Goal: Use online tool/utility: Utilize a website feature to perform a specific function

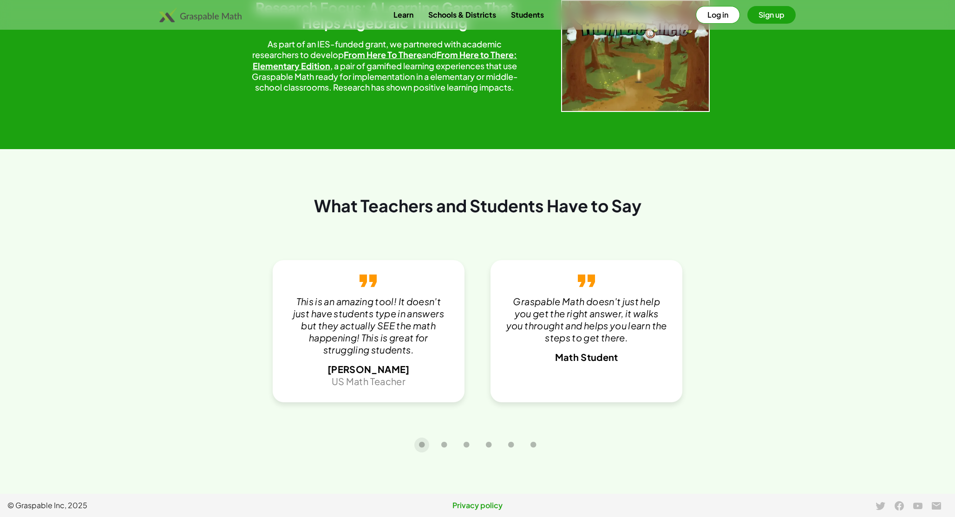
scroll to position [1904, 0]
click at [706, 5] on div "Learn Schools & Districts Students Log in Sign up" at bounding box center [477, 15] width 955 height 30
click at [706, 9] on button "Log in" at bounding box center [718, 15] width 44 height 18
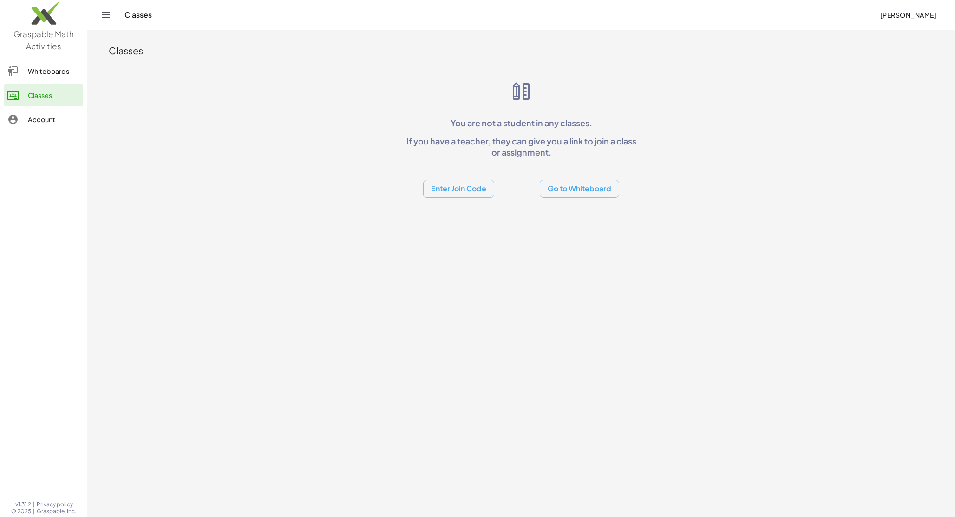
click at [571, 191] on button "Go to Whiteboard" at bounding box center [579, 189] width 79 height 18
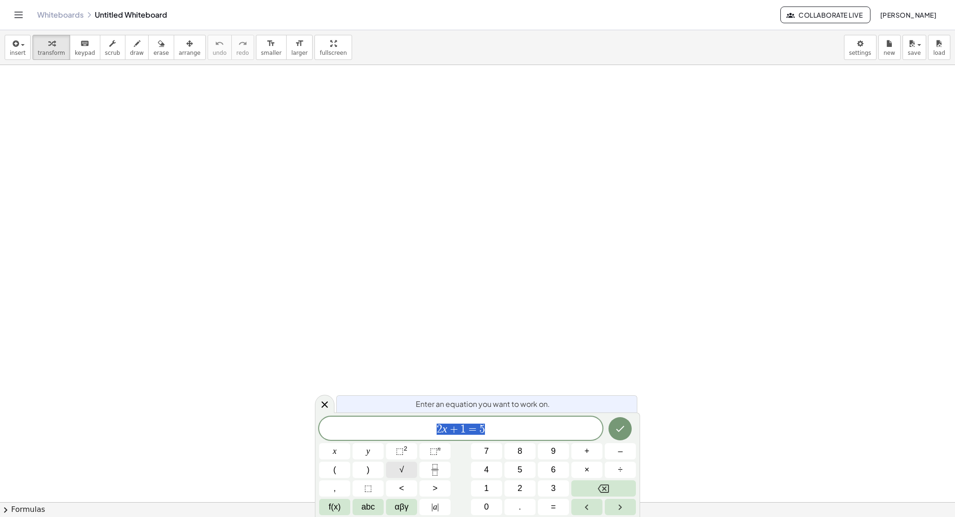
click at [395, 468] on button "√" at bounding box center [401, 470] width 31 height 16
click at [410, 454] on button "⬚ 2" at bounding box center [401, 451] width 31 height 16
click at [620, 428] on icon "Done" at bounding box center [620, 426] width 11 height 11
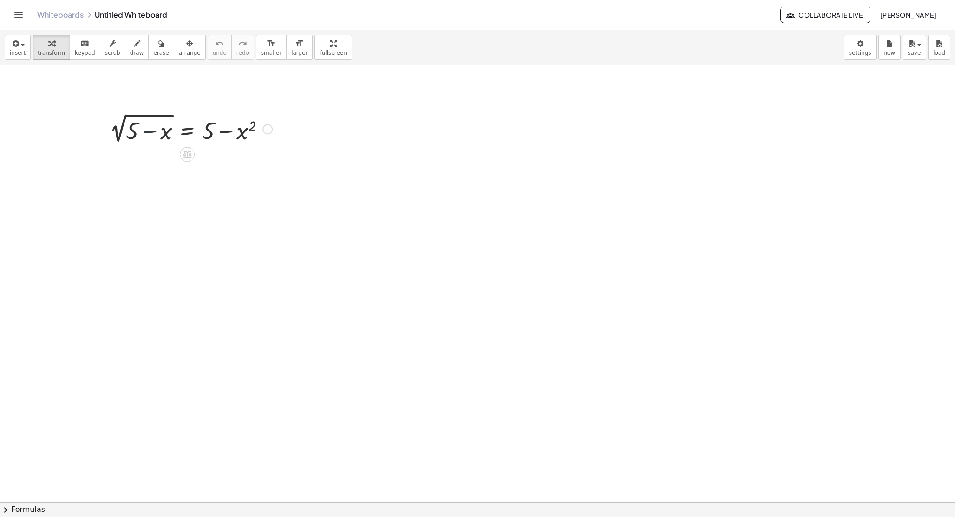
click at [145, 119] on div at bounding box center [191, 128] width 172 height 35
drag, startPoint x: 144, startPoint y: 115, endPoint x: 141, endPoint y: 123, distance: 7.9
click at [141, 123] on div at bounding box center [191, 128] width 172 height 35
drag, startPoint x: 119, startPoint y: 132, endPoint x: 188, endPoint y: 140, distance: 69.6
click at [188, 140] on div at bounding box center [191, 128] width 172 height 35
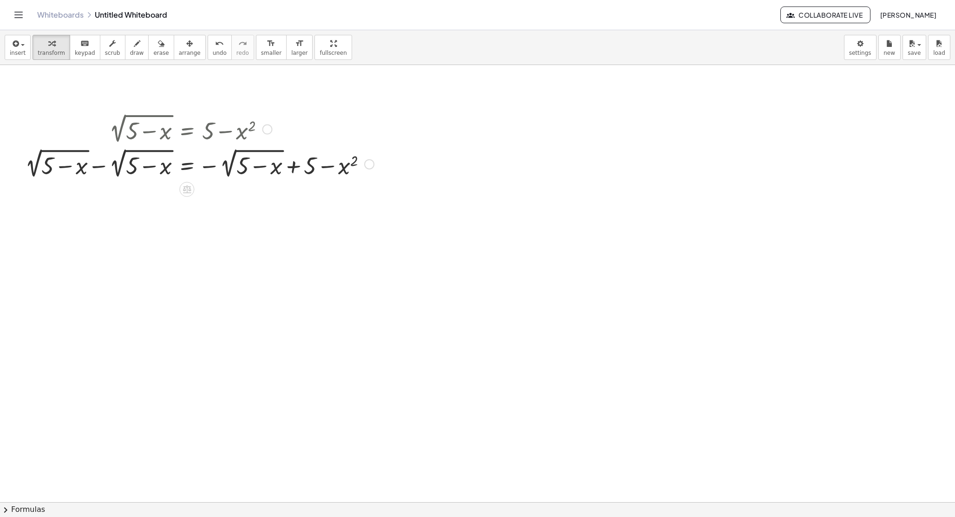
click at [102, 167] on div at bounding box center [199, 163] width 358 height 35
drag, startPoint x: 244, startPoint y: 187, endPoint x: 246, endPoint y: 193, distance: 6.2
click at [245, 193] on div at bounding box center [199, 198] width 358 height 35
drag, startPoint x: 234, startPoint y: 189, endPoint x: 237, endPoint y: 184, distance: 5.4
click at [237, 184] on div at bounding box center [199, 198] width 358 height 35
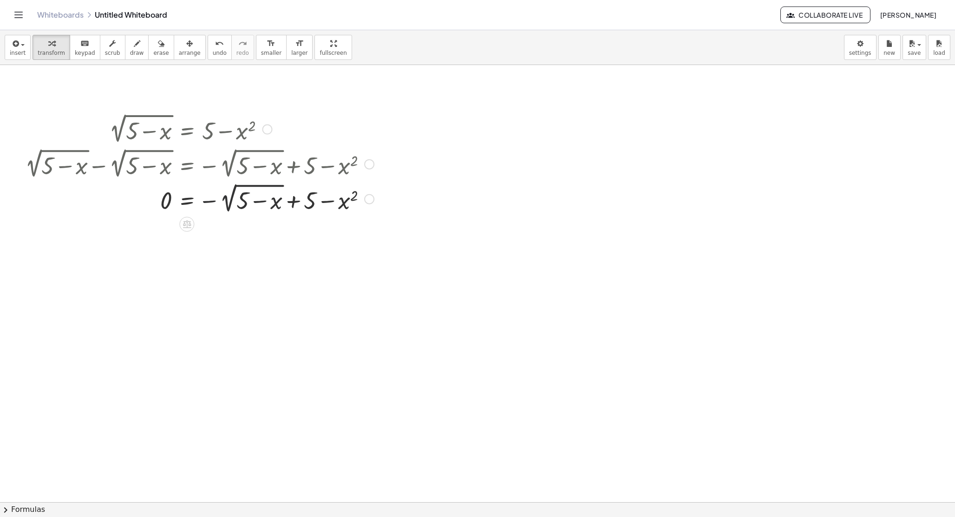
click at [367, 202] on div at bounding box center [369, 199] width 10 height 10
click at [422, 181] on span "Transform line" at bounding box center [409, 177] width 41 height 7
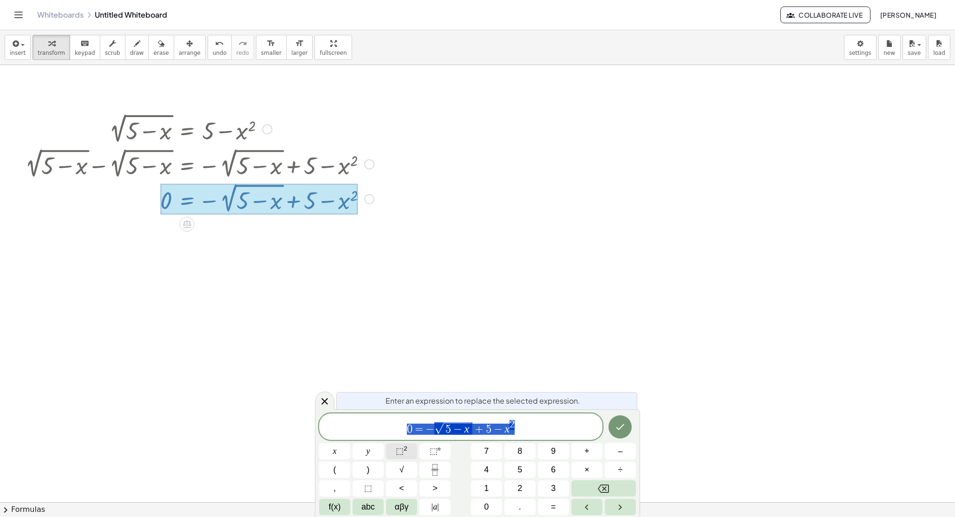
click at [408, 453] on button "⬚ 2" at bounding box center [401, 451] width 31 height 16
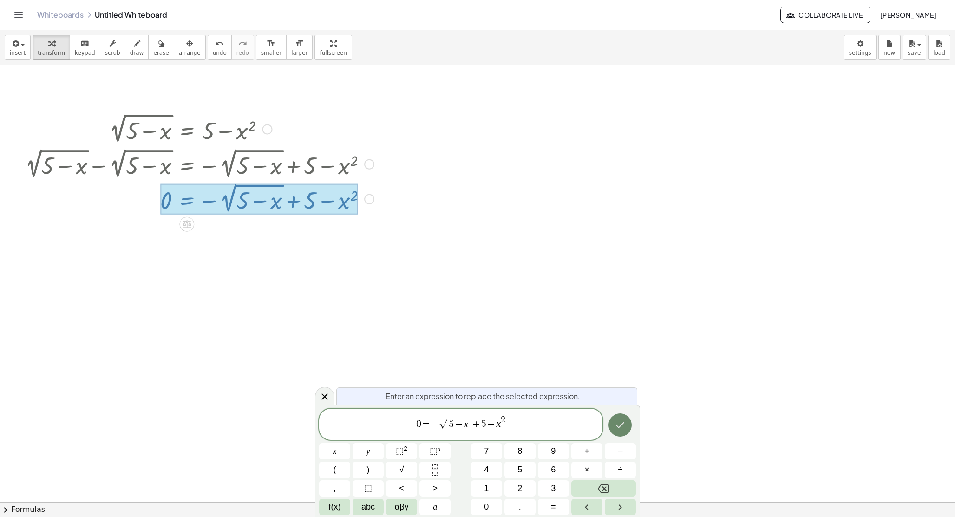
click at [617, 424] on icon "Done" at bounding box center [620, 425] width 11 height 11
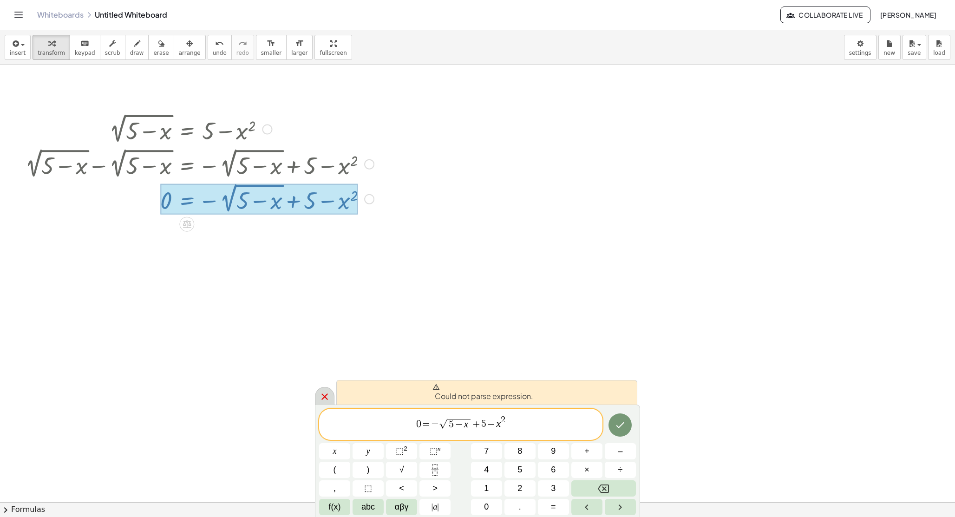
click at [325, 398] on icon at bounding box center [325, 397] width 7 height 7
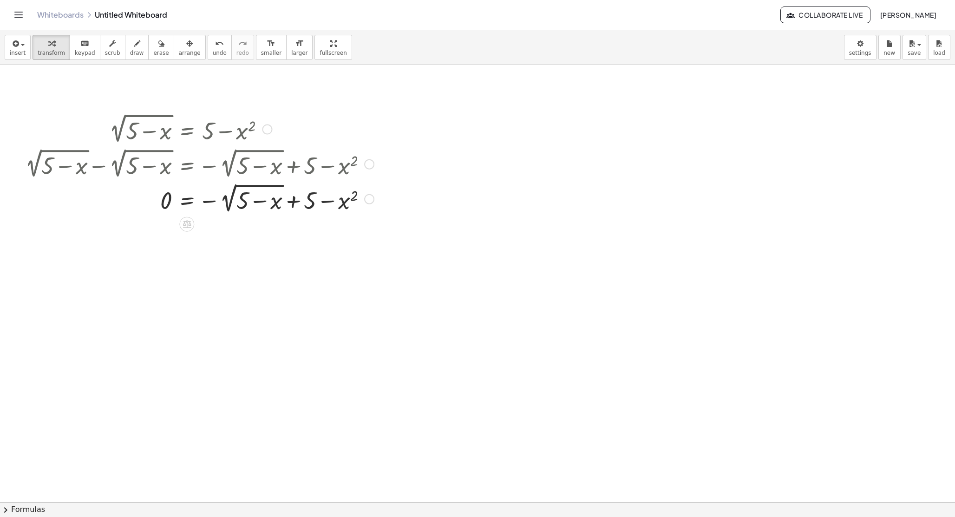
click at [226, 201] on div at bounding box center [199, 198] width 358 height 35
drag, startPoint x: 226, startPoint y: 201, endPoint x: 221, endPoint y: 204, distance: 6.1
click at [220, 204] on div at bounding box center [199, 198] width 358 height 35
drag, startPoint x: 208, startPoint y: 203, endPoint x: 197, endPoint y: 213, distance: 14.8
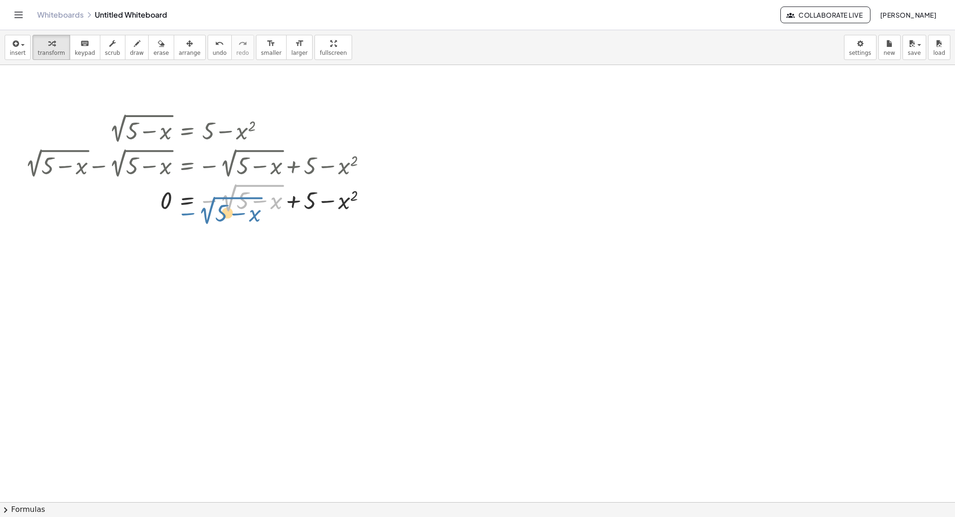
click at [196, 213] on div at bounding box center [199, 198] width 358 height 35
click at [221, 45] on button "undo undo" at bounding box center [220, 47] width 24 height 25
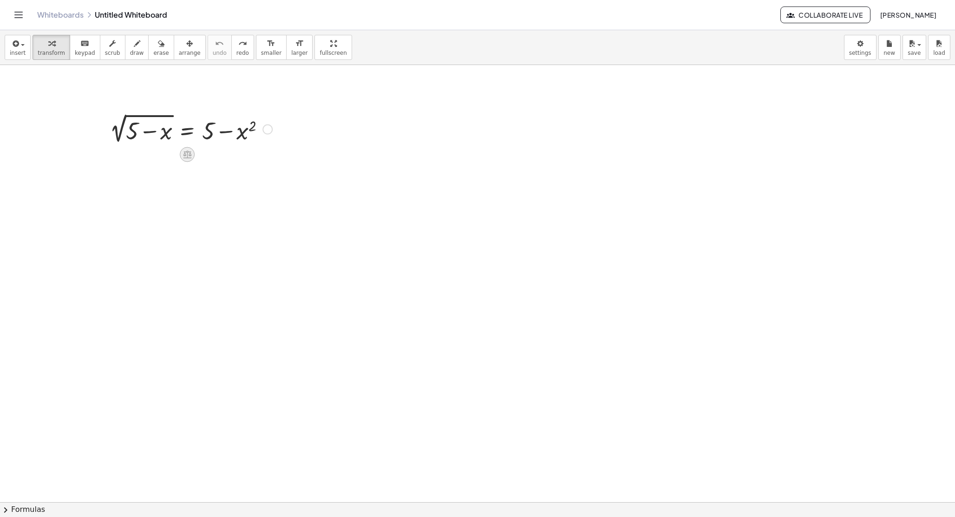
click at [183, 152] on icon at bounding box center [188, 155] width 10 height 10
click at [226, 155] on icon at bounding box center [225, 154] width 6 height 1
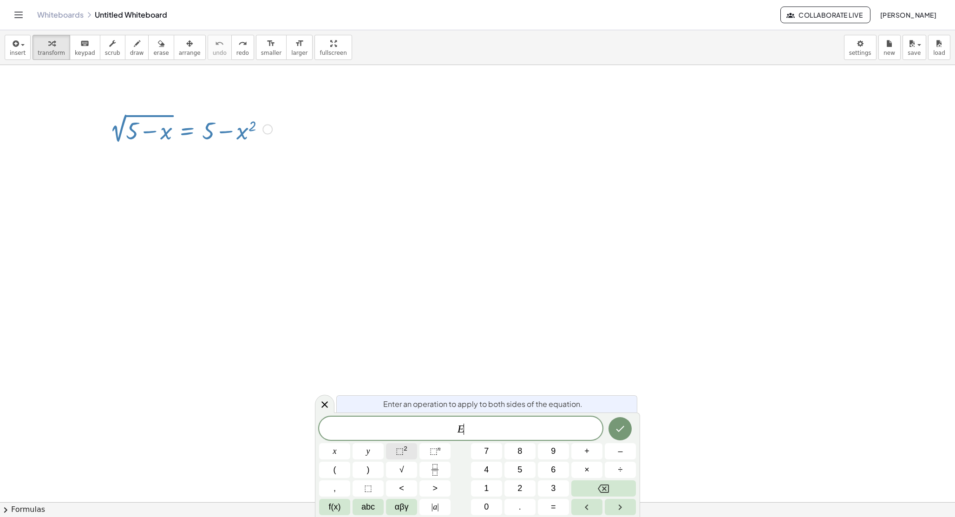
click at [407, 449] on sup "2" at bounding box center [406, 448] width 4 height 7
click at [615, 433] on button "Done" at bounding box center [620, 426] width 23 height 23
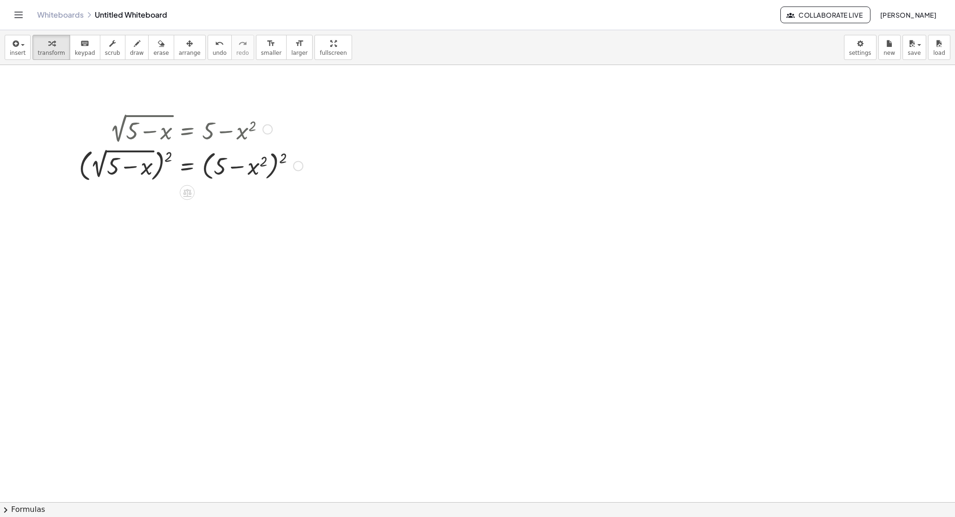
click at [170, 154] on div at bounding box center [190, 165] width 233 height 39
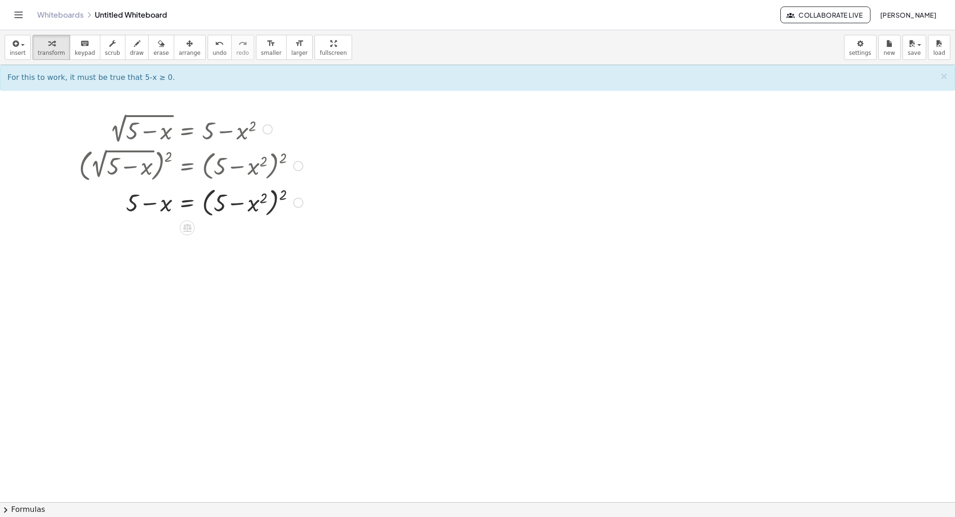
click at [276, 194] on div at bounding box center [190, 201] width 233 height 35
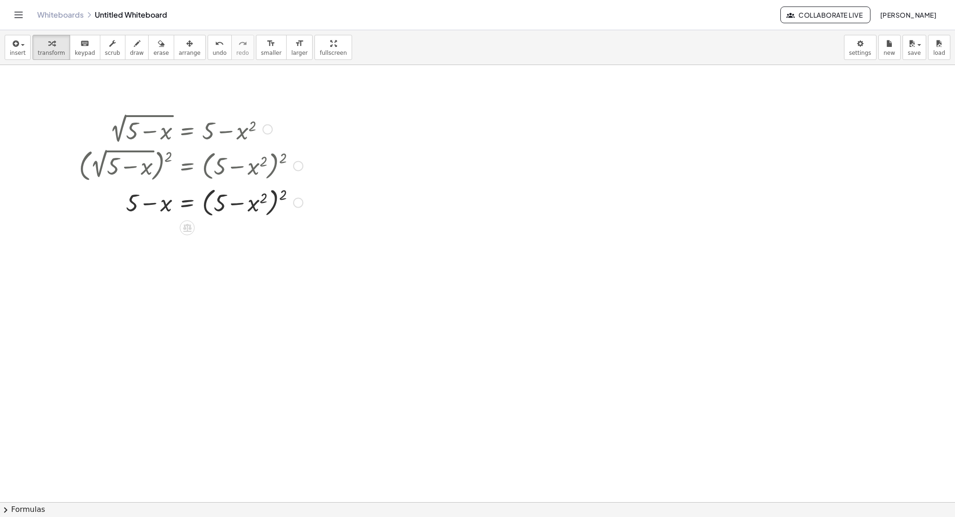
click at [257, 206] on div at bounding box center [190, 201] width 233 height 35
drag, startPoint x: 281, startPoint y: 195, endPoint x: 242, endPoint y: 202, distance: 39.7
click at [242, 202] on div at bounding box center [190, 201] width 233 height 35
drag, startPoint x: 273, startPoint y: 206, endPoint x: 268, endPoint y: 207, distance: 5.2
click at [266, 207] on div at bounding box center [190, 201] width 233 height 35
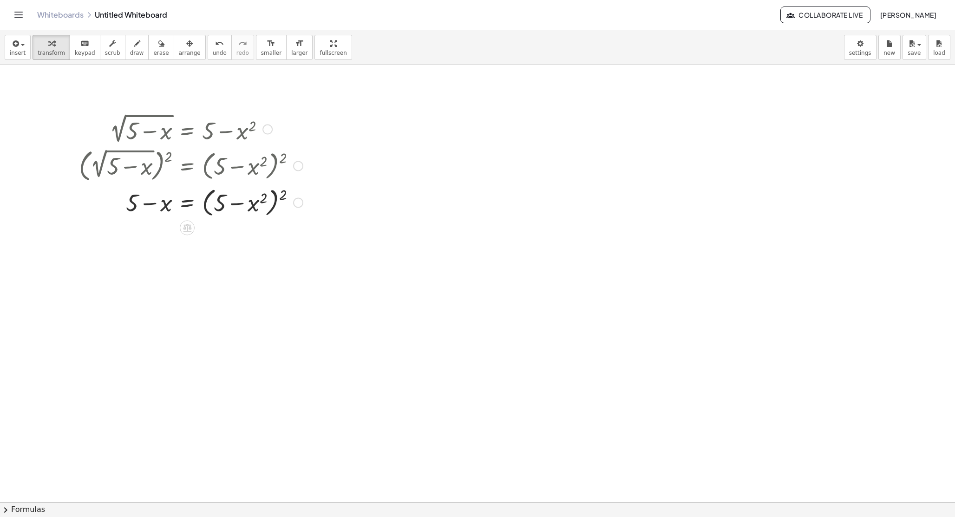
click at [237, 204] on div at bounding box center [190, 201] width 233 height 35
click at [278, 196] on div at bounding box center [190, 201] width 233 height 35
click at [285, 196] on div at bounding box center [190, 201] width 233 height 35
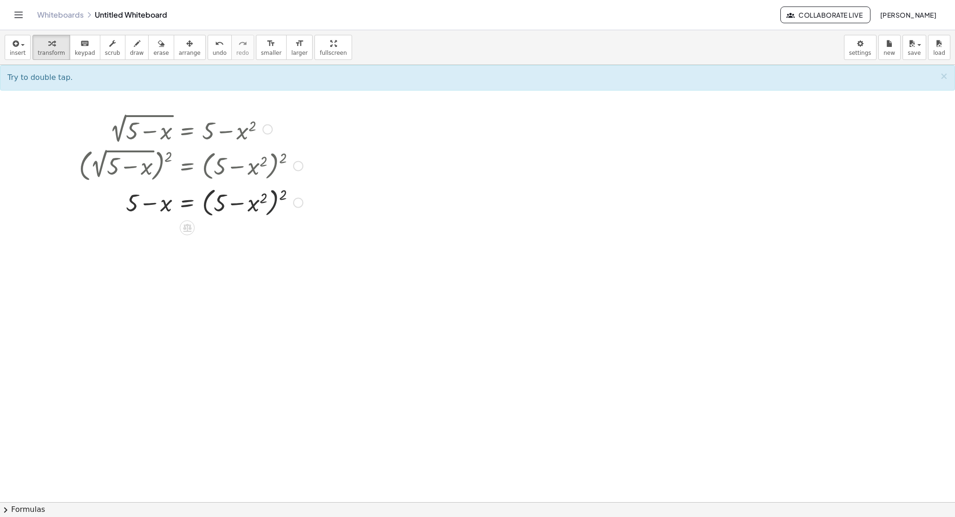
click at [276, 201] on div at bounding box center [190, 201] width 233 height 35
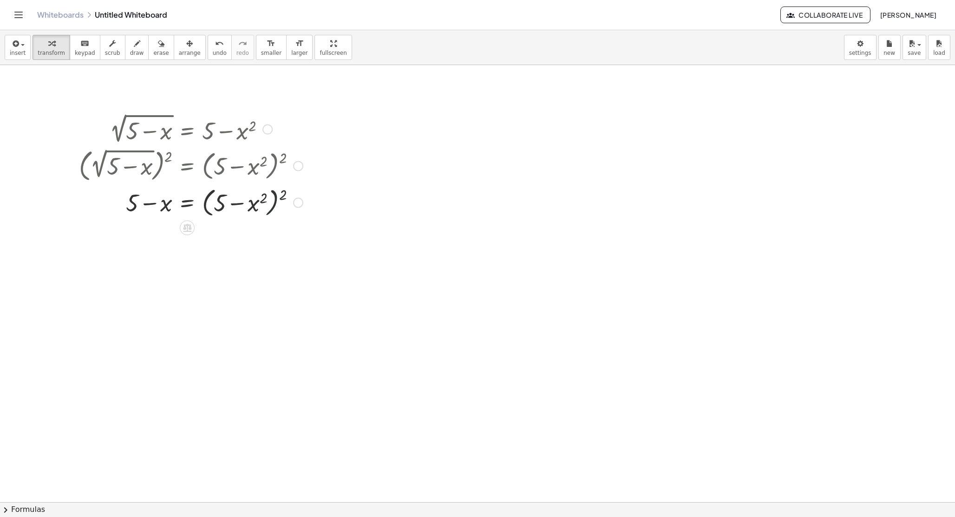
click at [284, 197] on div at bounding box center [190, 201] width 233 height 35
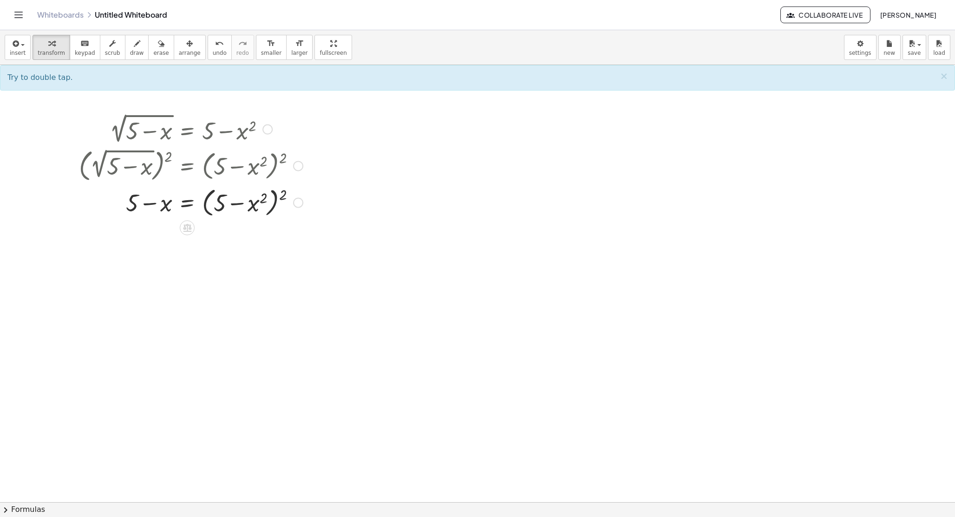
click at [284, 197] on div at bounding box center [190, 201] width 233 height 35
click at [283, 197] on div at bounding box center [190, 201] width 233 height 35
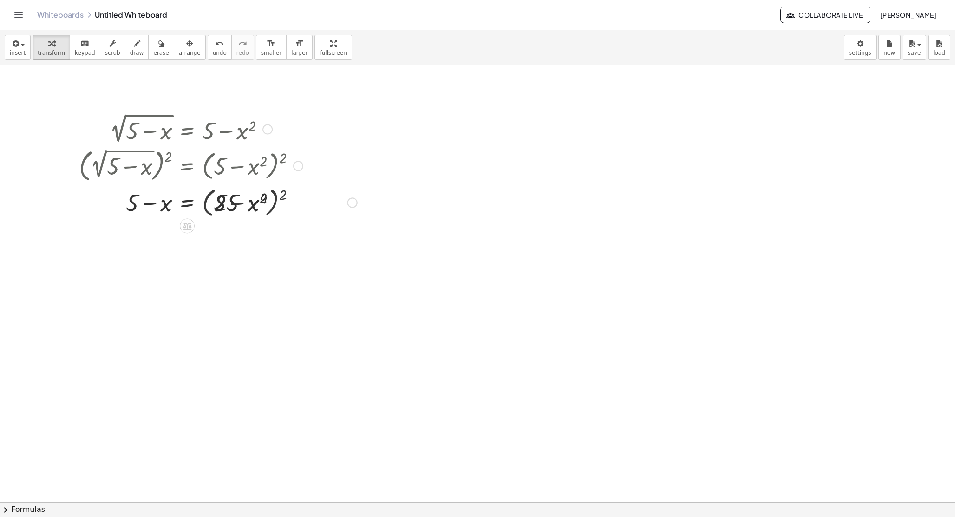
click at [283, 197] on div at bounding box center [218, 202] width 288 height 32
click at [263, 237] on div at bounding box center [218, 235] width 288 height 32
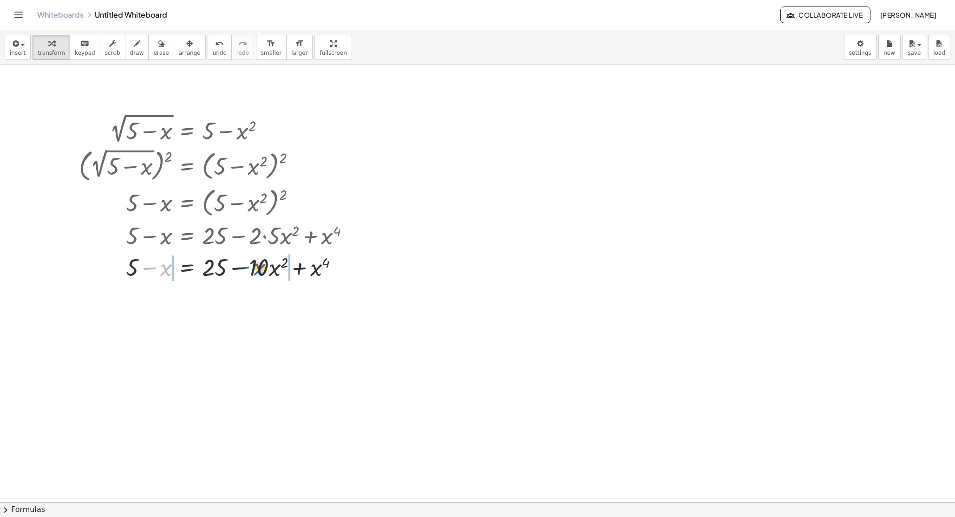
drag, startPoint x: 165, startPoint y: 270, endPoint x: 263, endPoint y: 270, distance: 98.5
click at [263, 271] on div at bounding box center [218, 267] width 288 height 32
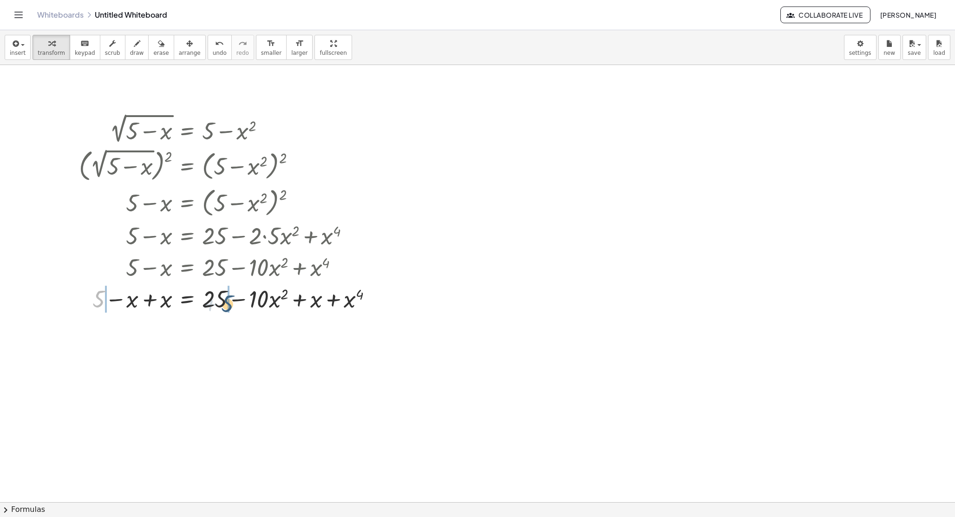
drag, startPoint x: 102, startPoint y: 299, endPoint x: 232, endPoint y: 304, distance: 130.7
click at [232, 304] on div at bounding box center [229, 299] width 310 height 32
click at [81, 301] on div at bounding box center [235, 299] width 365 height 32
click at [145, 300] on div at bounding box center [235, 299] width 365 height 32
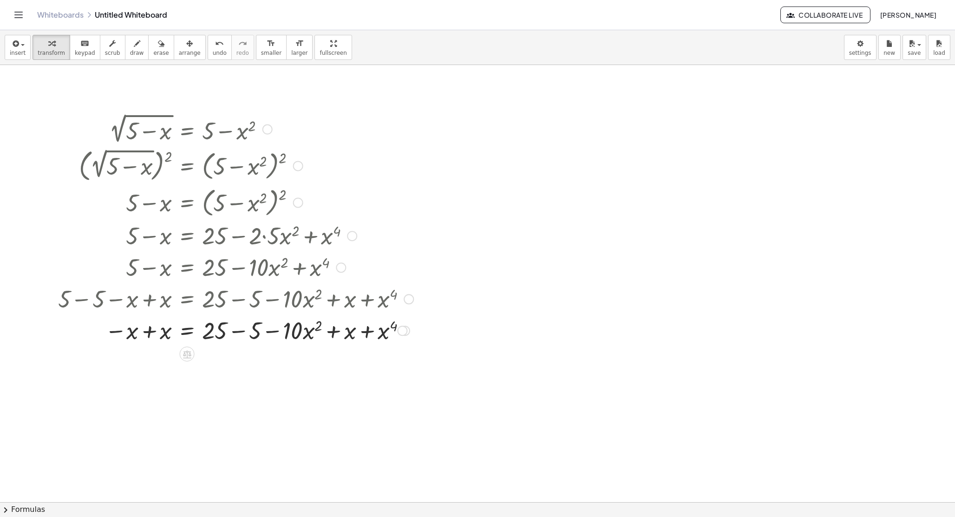
click at [151, 327] on div at bounding box center [235, 330] width 365 height 32
click at [388, 361] on div at bounding box center [235, 362] width 365 height 32
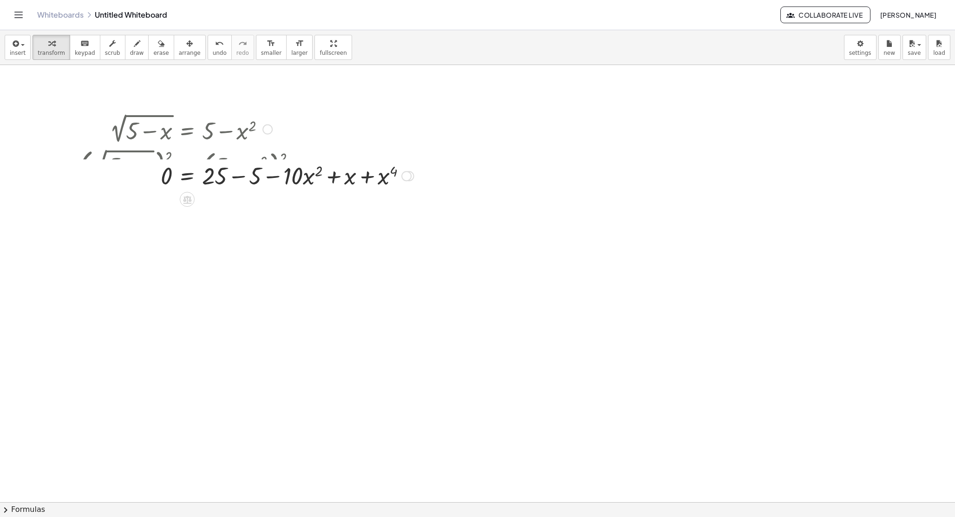
drag, startPoint x: 406, startPoint y: 362, endPoint x: 398, endPoint y: 171, distance: 191.2
click at [187, 176] on div "= + 25 − · · x 2 + x 4 10 + x − 5 0" at bounding box center [187, 176] width 0 height 0
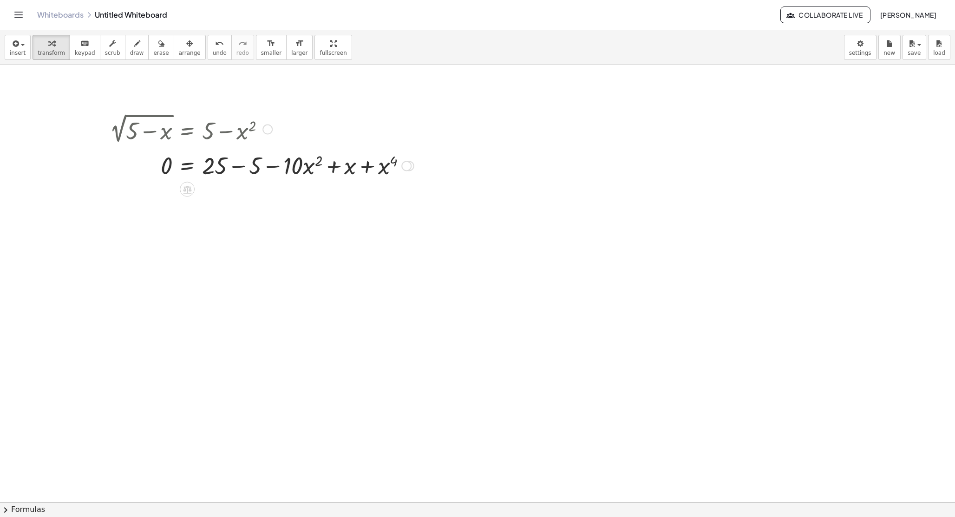
click at [238, 167] on div at bounding box center [262, 165] width 314 height 32
click at [303, 200] on div at bounding box center [262, 197] width 314 height 32
drag, startPoint x: 313, startPoint y: 200, endPoint x: 249, endPoint y: 200, distance: 64.1
click at [249, 200] on div at bounding box center [262, 197] width 314 height 32
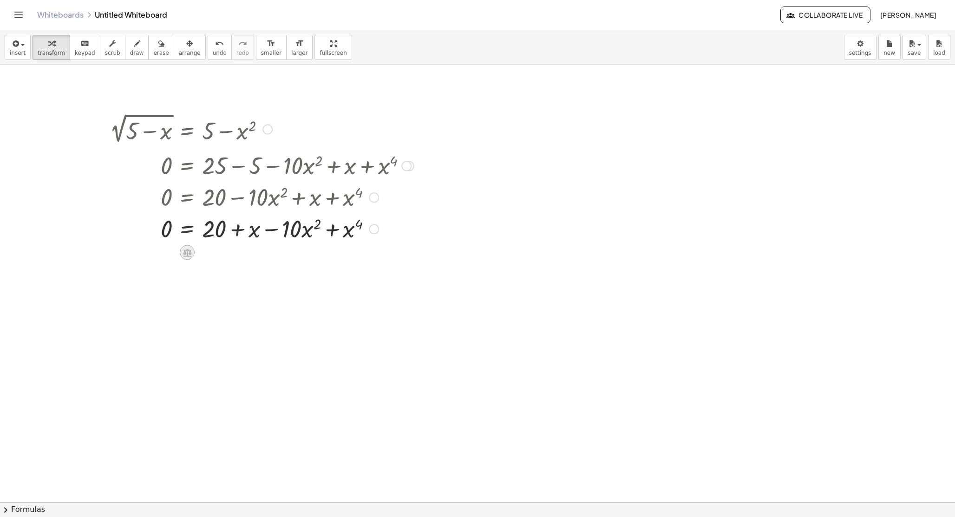
click at [187, 248] on icon at bounding box center [188, 253] width 10 height 10
click at [224, 249] on icon at bounding box center [224, 252] width 8 height 8
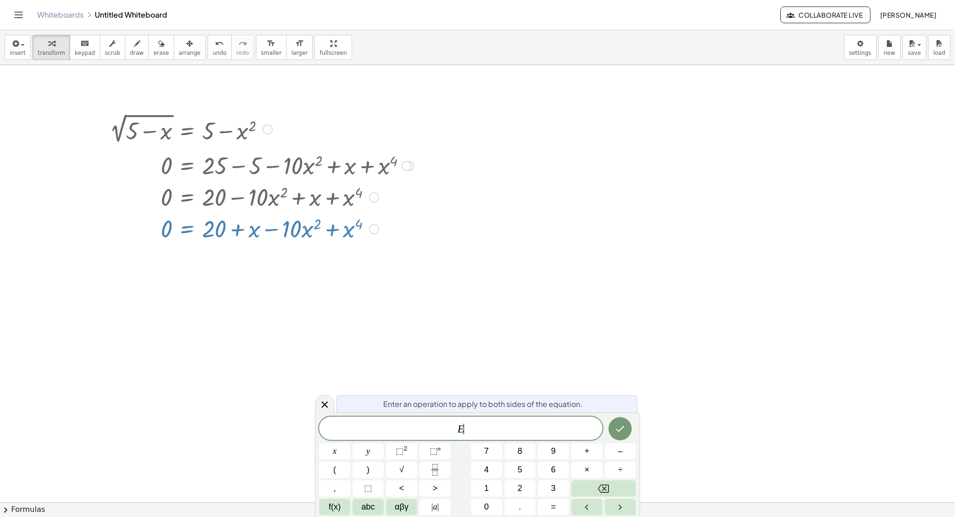
click at [244, 263] on div at bounding box center [477, 502] width 955 height 875
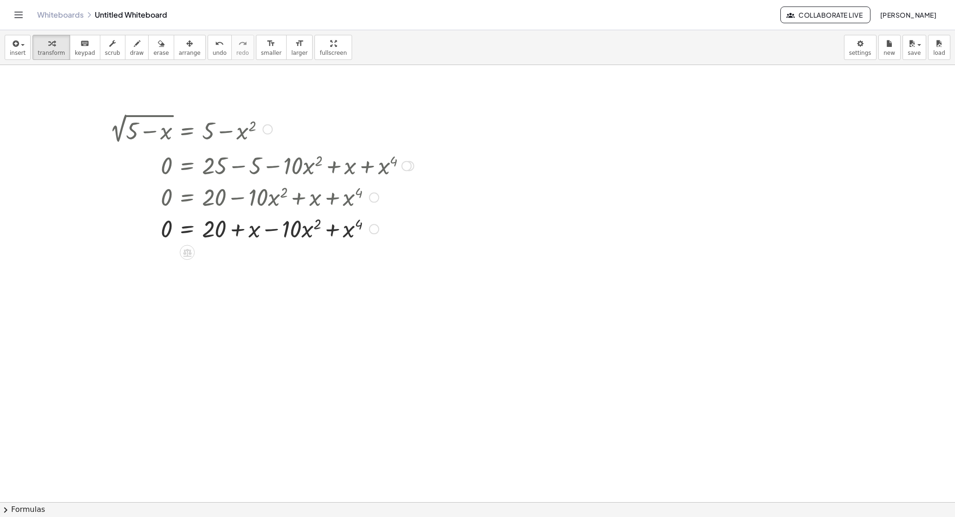
click at [376, 232] on div at bounding box center [374, 229] width 10 height 10
click at [376, 230] on div "Transform line Copy line as LaTeX Copy derivation as LaTeX Expand new lines: On" at bounding box center [374, 229] width 10 height 10
click at [375, 230] on div "Transform line Copy line as LaTeX Copy derivation as LaTeX Expand new lines: On" at bounding box center [374, 229] width 10 height 10
click at [372, 242] on div at bounding box center [262, 228] width 314 height 32
click at [268, 133] on div at bounding box center [268, 130] width 10 height 10
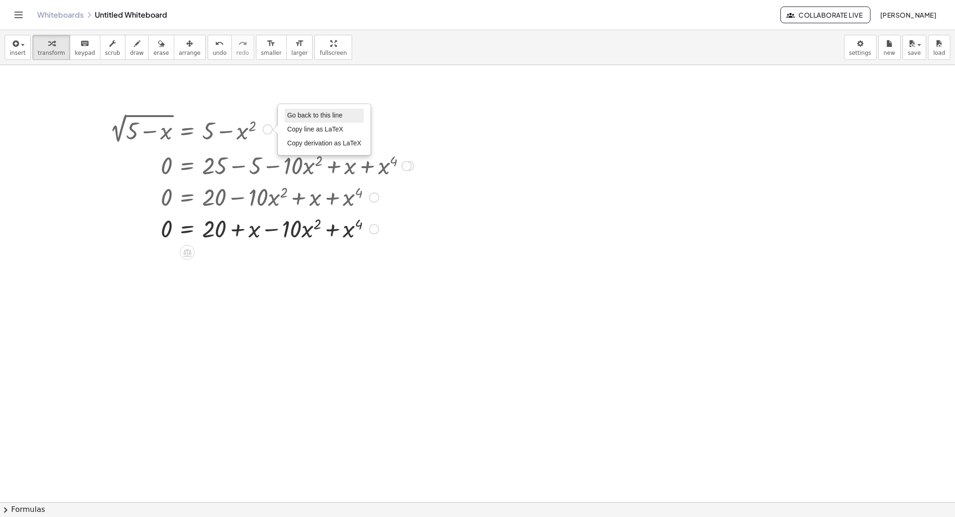
click at [309, 118] on span "Go back to this line" at bounding box center [314, 115] width 55 height 7
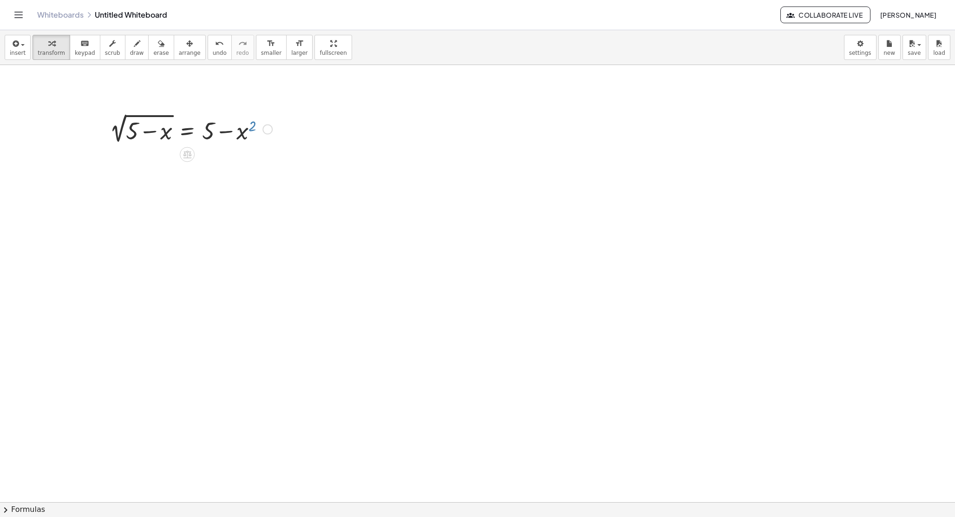
click at [253, 129] on div at bounding box center [191, 128] width 172 height 35
click at [185, 149] on div at bounding box center [187, 154] width 15 height 15
click at [219, 156] on div at bounding box center [224, 154] width 15 height 15
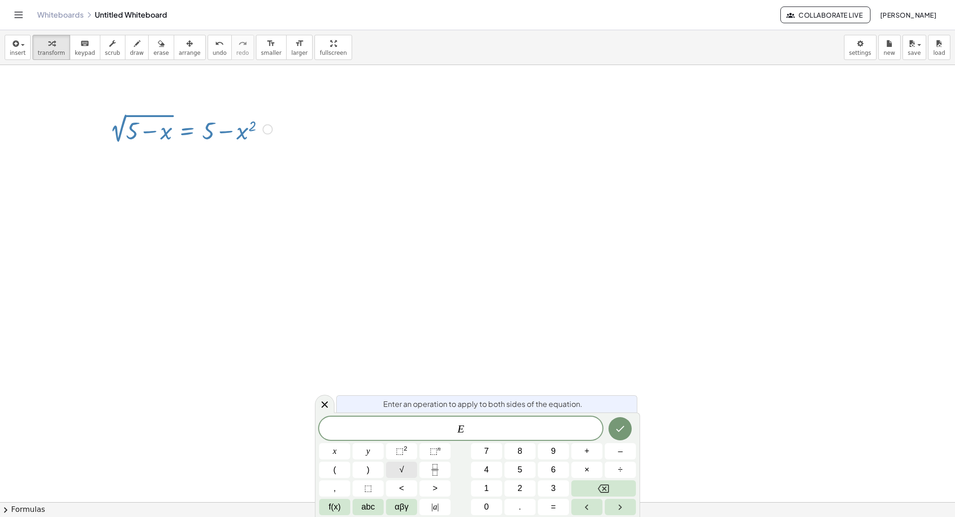
click at [406, 465] on button "√" at bounding box center [401, 470] width 31 height 16
click at [395, 474] on button "√" at bounding box center [401, 470] width 31 height 16
click at [500, 431] on span "√ E ​ E" at bounding box center [460, 428] width 283 height 14
click at [616, 427] on icon "Done" at bounding box center [620, 428] width 11 height 11
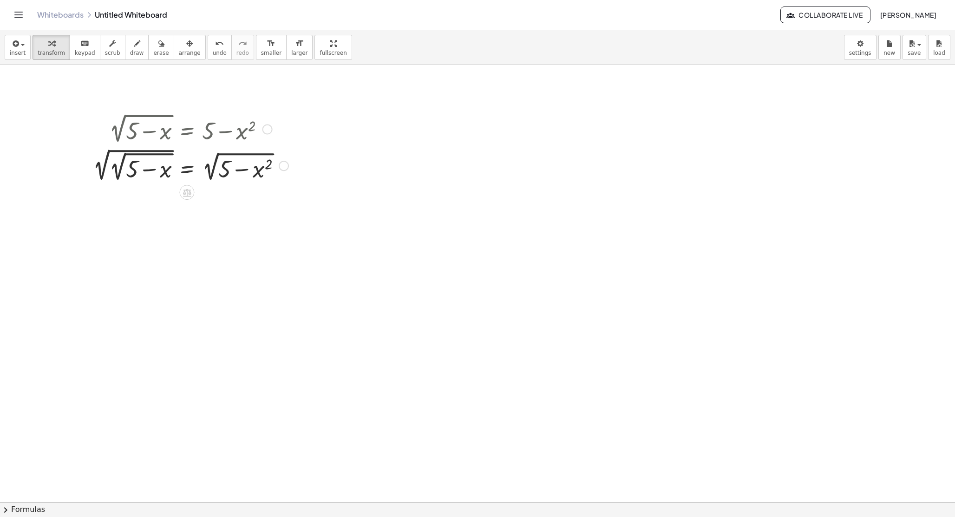
click at [141, 154] on div at bounding box center [190, 165] width 205 height 38
click at [106, 159] on div at bounding box center [190, 165] width 205 height 38
click at [104, 169] on div at bounding box center [190, 165] width 205 height 38
click at [216, 159] on div at bounding box center [190, 165] width 205 height 38
